Goal: Navigation & Orientation: Find specific page/section

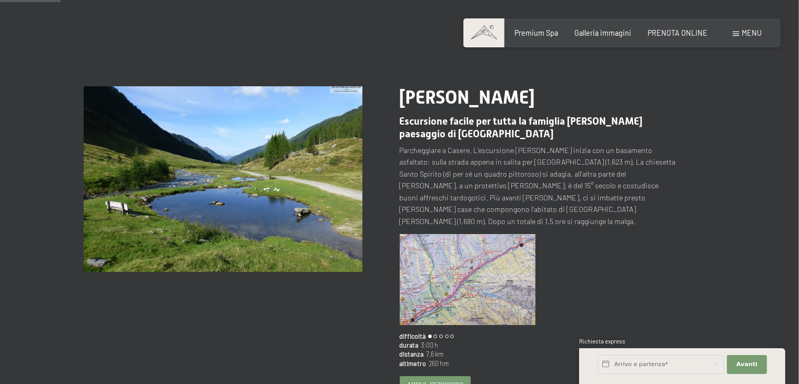
click at [438, 380] on span "Apri il percorso" at bounding box center [435, 384] width 56 height 9
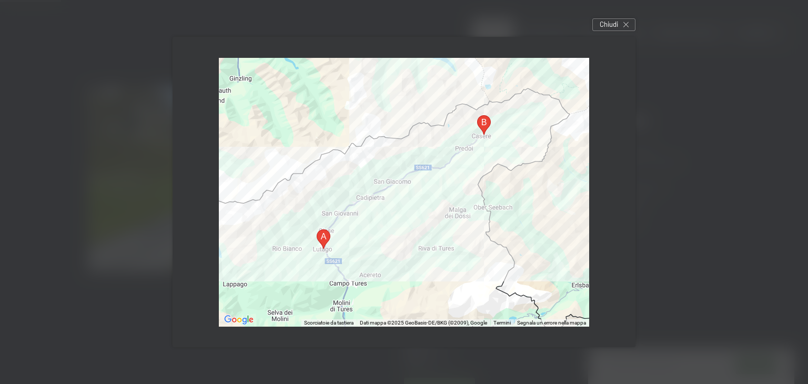
click at [477, 115] on area "Localita' Casere, 6, 39030 Predoi BZ, Italia" at bounding box center [477, 115] width 0 height 0
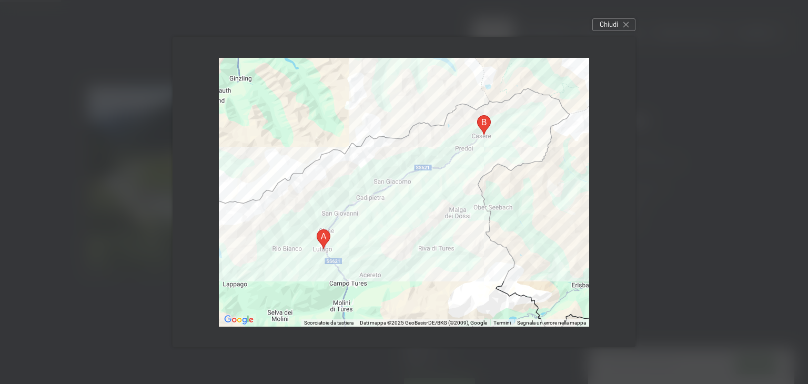
click at [518, 266] on div "Per navigare, premi i tasti Freccia." at bounding box center [404, 192] width 370 height 269
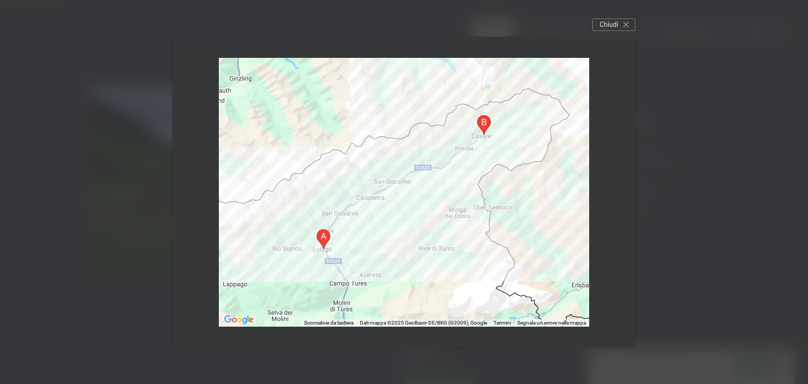
click at [512, 252] on div at bounding box center [404, 192] width 370 height 269
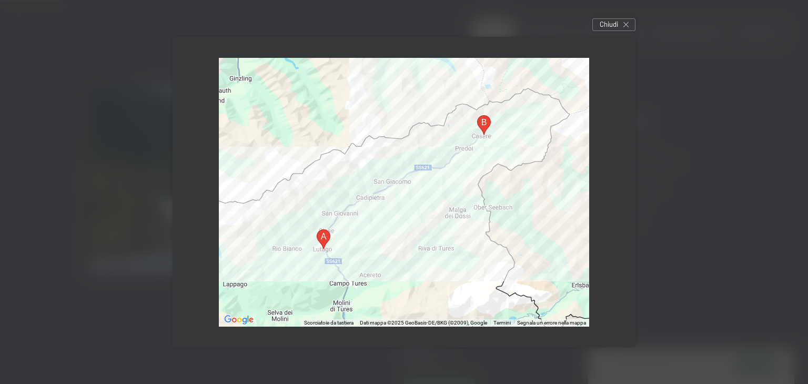
click at [524, 117] on div at bounding box center [404, 192] width 370 height 269
click at [622, 24] on div "Chiudi" at bounding box center [613, 24] width 43 height 13
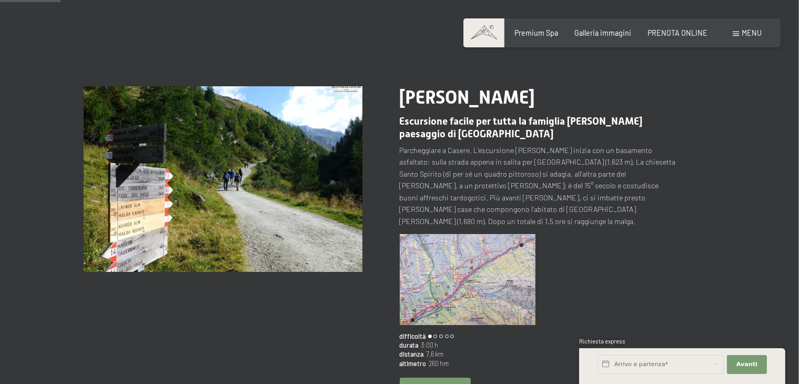
drag, startPoint x: 622, startPoint y: 24, endPoint x: 633, endPoint y: 206, distance: 182.3
click at [633, 206] on p "Parcheggiare a Casere. L'escursione di valle inizia con un basamento asfaltato:…" at bounding box center [539, 186] width 279 height 83
click at [412, 261] on img at bounding box center [468, 279] width 136 height 90
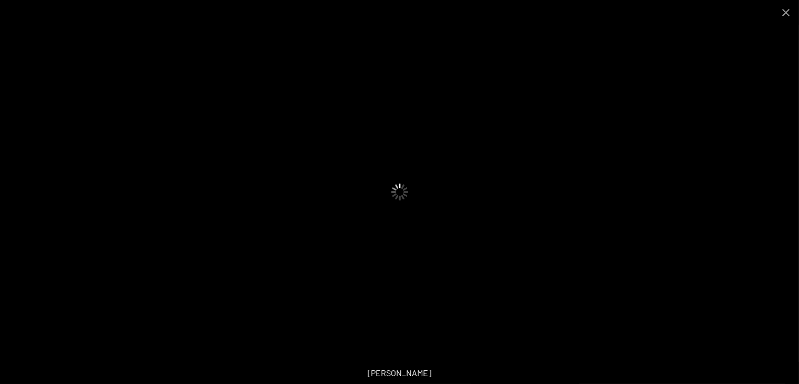
click at [410, 258] on img at bounding box center [400, 192] width 288 height 192
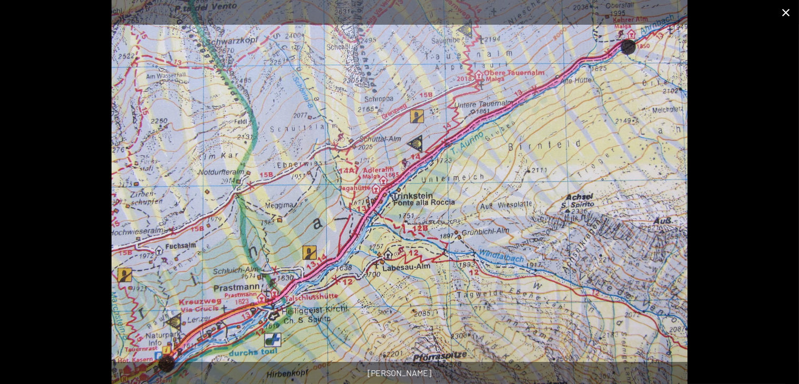
click at [787, 13] on button "Close gallery" at bounding box center [786, 12] width 26 height 25
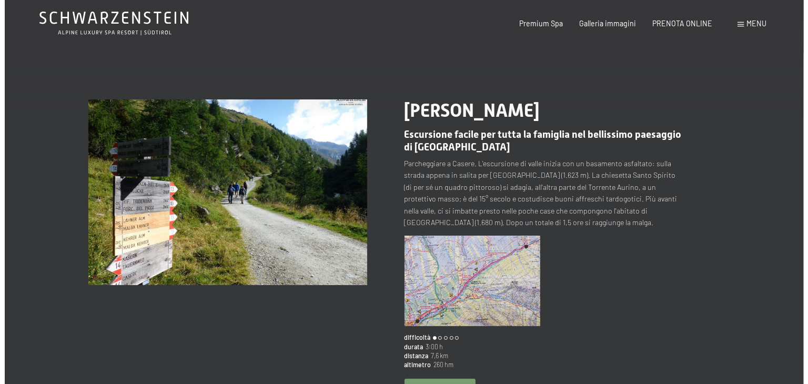
scroll to position [53, 0]
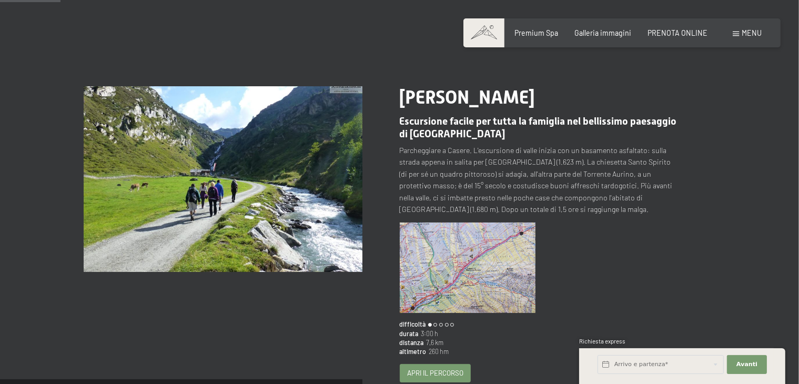
click at [428, 371] on span "Apri il percorso" at bounding box center [435, 372] width 56 height 9
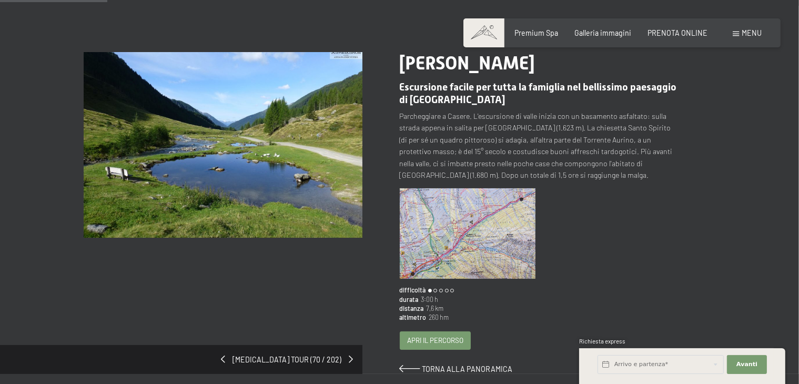
scroll to position [105, 0]
